Goal: Information Seeking & Learning: Learn about a topic

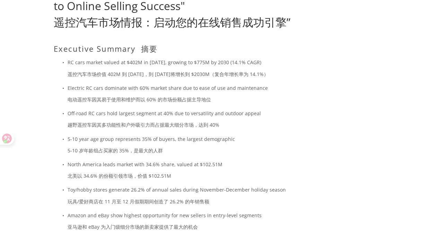
scroll to position [139, 0]
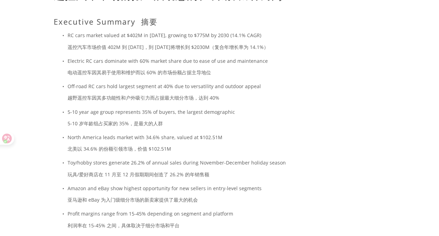
drag, startPoint x: 63, startPoint y: 65, endPoint x: 185, endPoint y: 82, distance: 122.4
drag, startPoint x: 69, startPoint y: 63, endPoint x: 177, endPoint y: 70, distance: 107.6
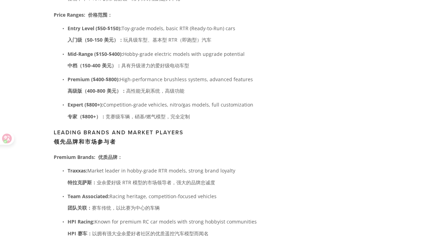
scroll to position [866, 0]
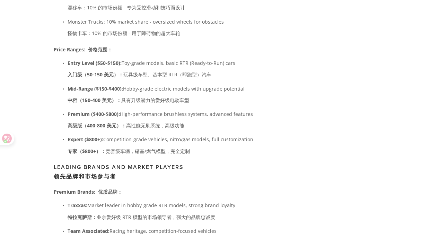
click at [214, 118] on h2 "3. Buyer Demand and Keyword Trends Analysis 3. 买家需求和关键词趋势分析" at bounding box center [175, 131] width 255 height 1672
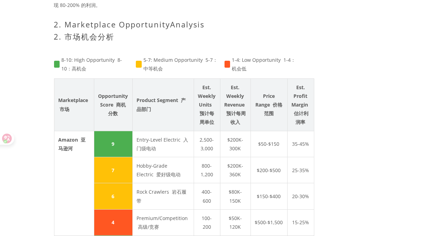
scroll to position [1316, 0]
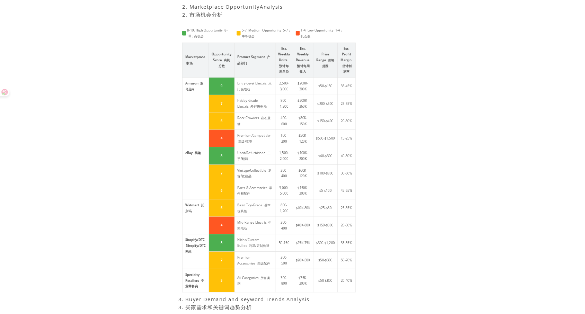
scroll to position [1363, 0]
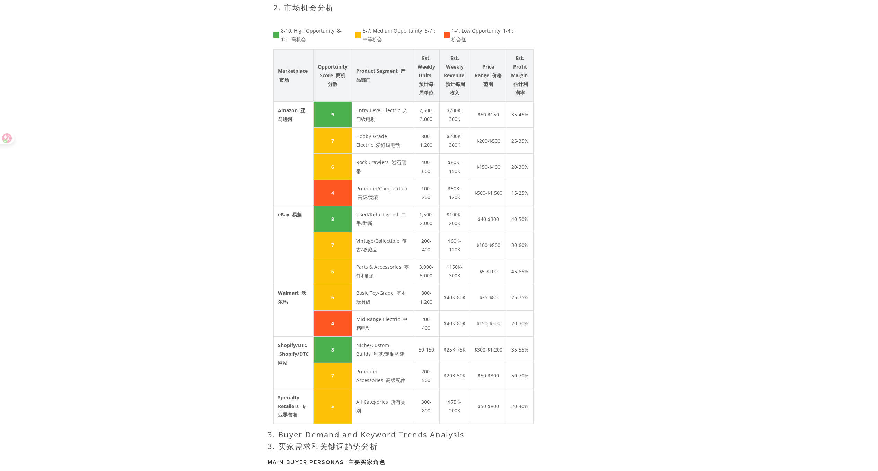
scroll to position [1378, 0]
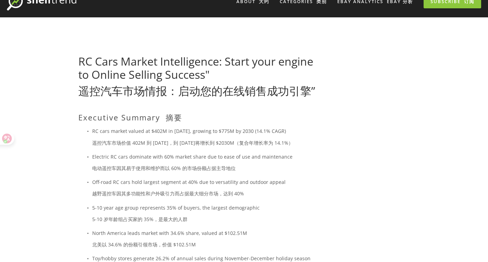
scroll to position [0, 0]
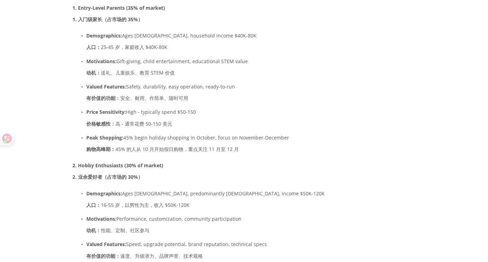
scroll to position [1809, 0]
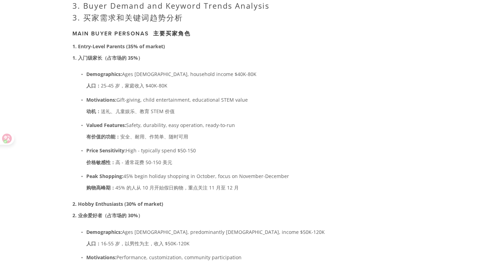
click at [170, 108] on font "动机： 送礼、儿童娱乐、教育 STEM 价值" at bounding box center [130, 111] width 88 height 7
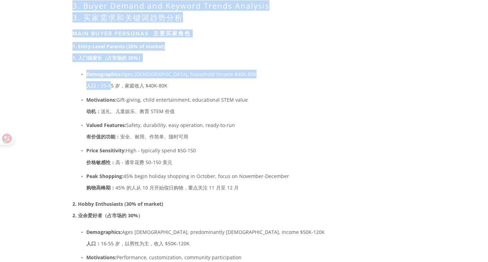
drag, startPoint x: 70, startPoint y: 33, endPoint x: 111, endPoint y: 73, distance: 57.1
copy article "LO Ipsu Dolors Ametconsecte: Adipi elit seddoe te Incidi Utlabor Etdolor" magna…"
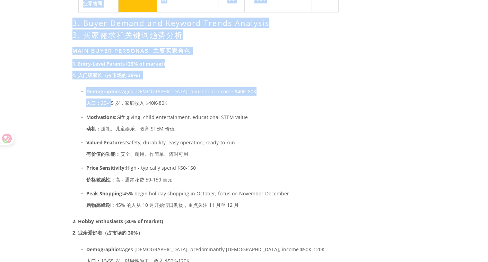
scroll to position [1771, 0]
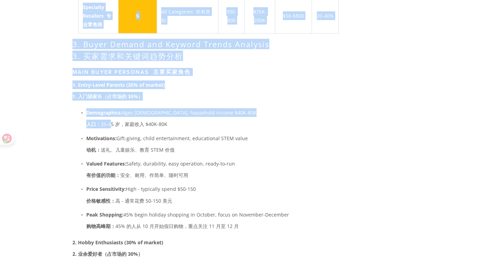
click at [205, 83] on p "1. Entry-Level Parents (35% of market) 1. 入门级家长（占市场的 35%）" at bounding box center [199, 91] width 255 height 23
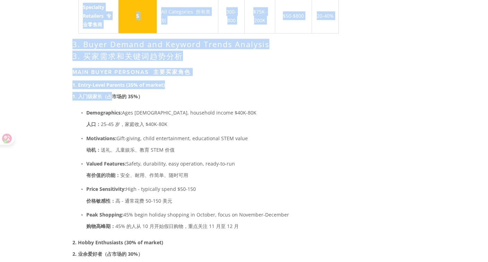
drag, startPoint x: 72, startPoint y: 85, endPoint x: 104, endPoint y: 105, distance: 38.3
copy article "LO Ipsu Dolors Ametconsecte: Adipi elit seddoe te Incidi Utlabor Etdolor" magna…"
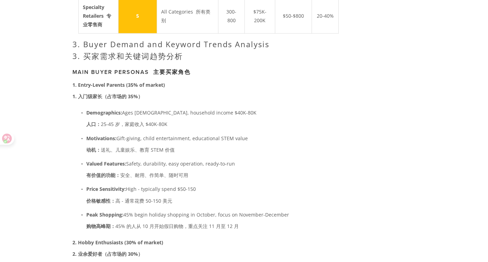
click at [92, 108] on p "Demographics: Ages [DEMOGRAPHIC_DATA], household income $40K-80K 人口： 25-45 岁，家庭…" at bounding box center [206, 119] width 241 height 23
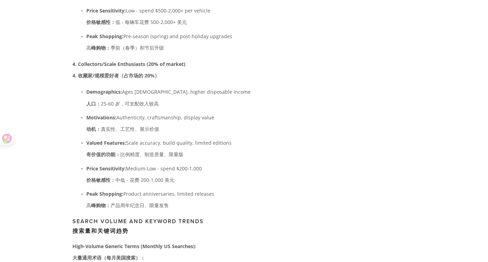
scroll to position [2271, 0]
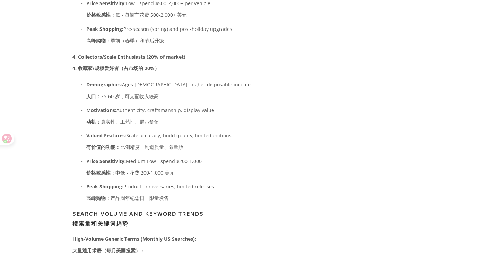
drag, startPoint x: 73, startPoint y: 86, endPoint x: 234, endPoint y: 179, distance: 186.0
copy div "4. lorem（ipsu 10%） Dolorsitamet: Cons 07-68, adipiscin elitse $99D-76E te： 04-2…"
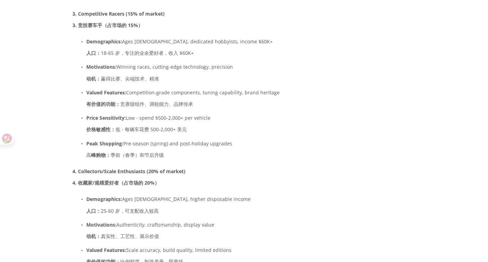
scroll to position [2156, 0]
